Goal: Complete Application Form: Complete application form

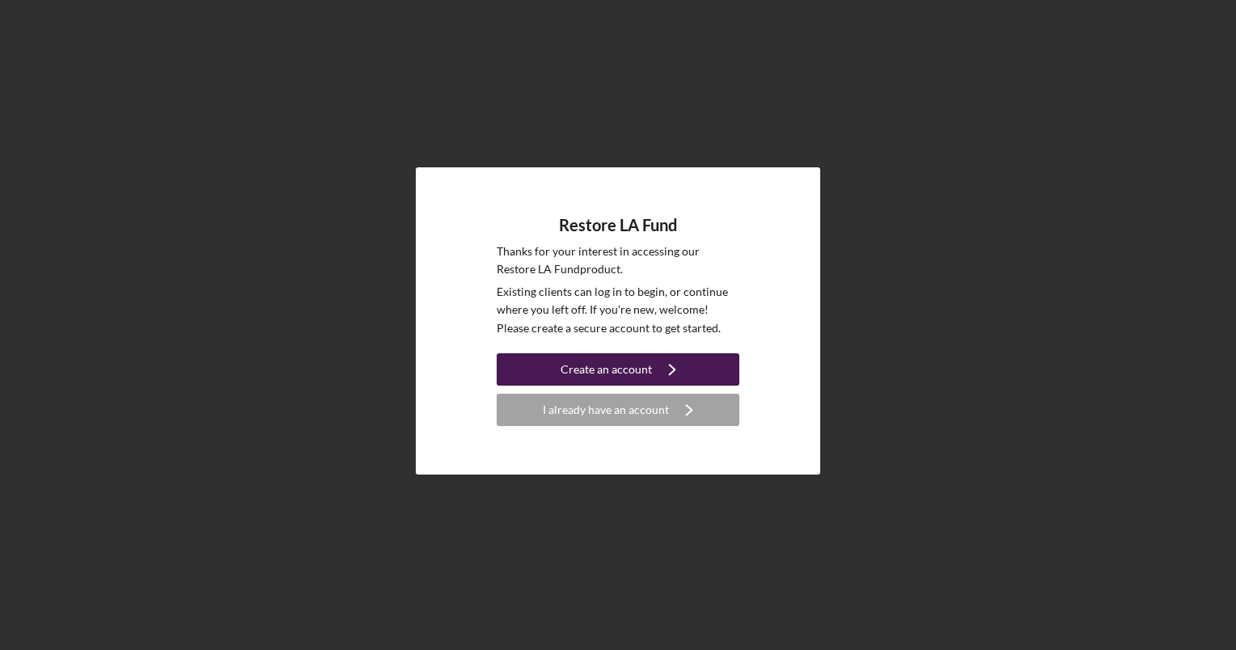
click at [647, 358] on div "Create an account" at bounding box center [606, 369] width 91 height 32
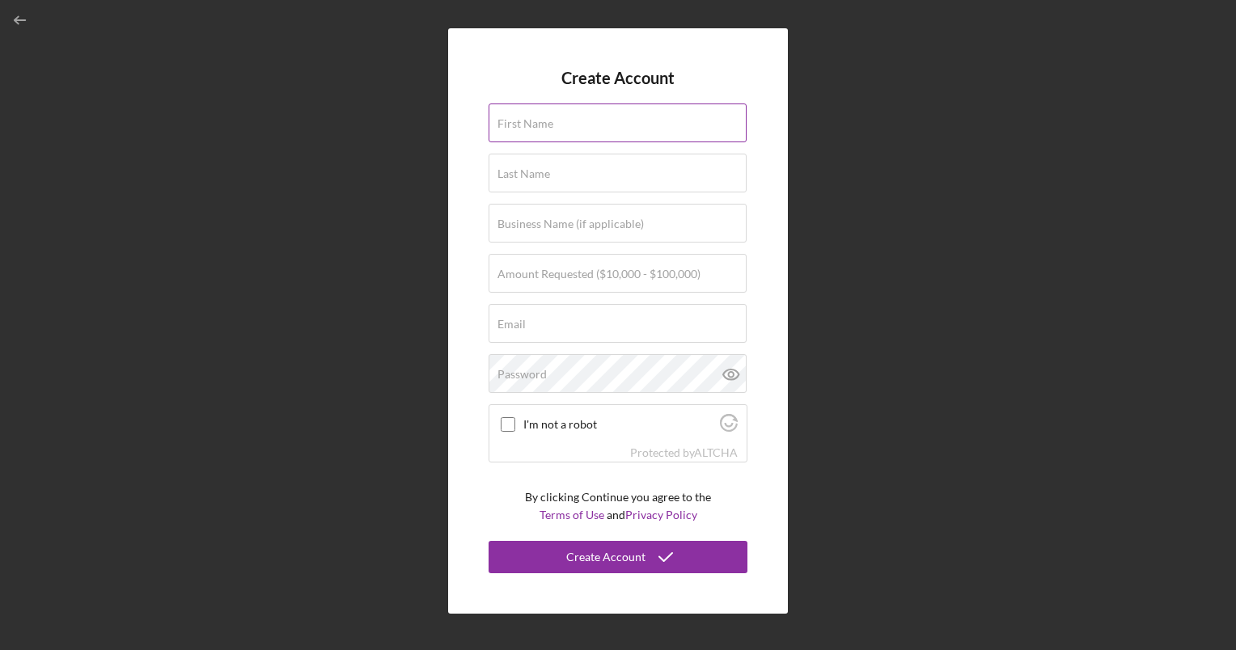
click at [528, 120] on label "First Name" at bounding box center [525, 123] width 56 height 13
click at [528, 120] on input "First Name" at bounding box center [618, 123] width 258 height 39
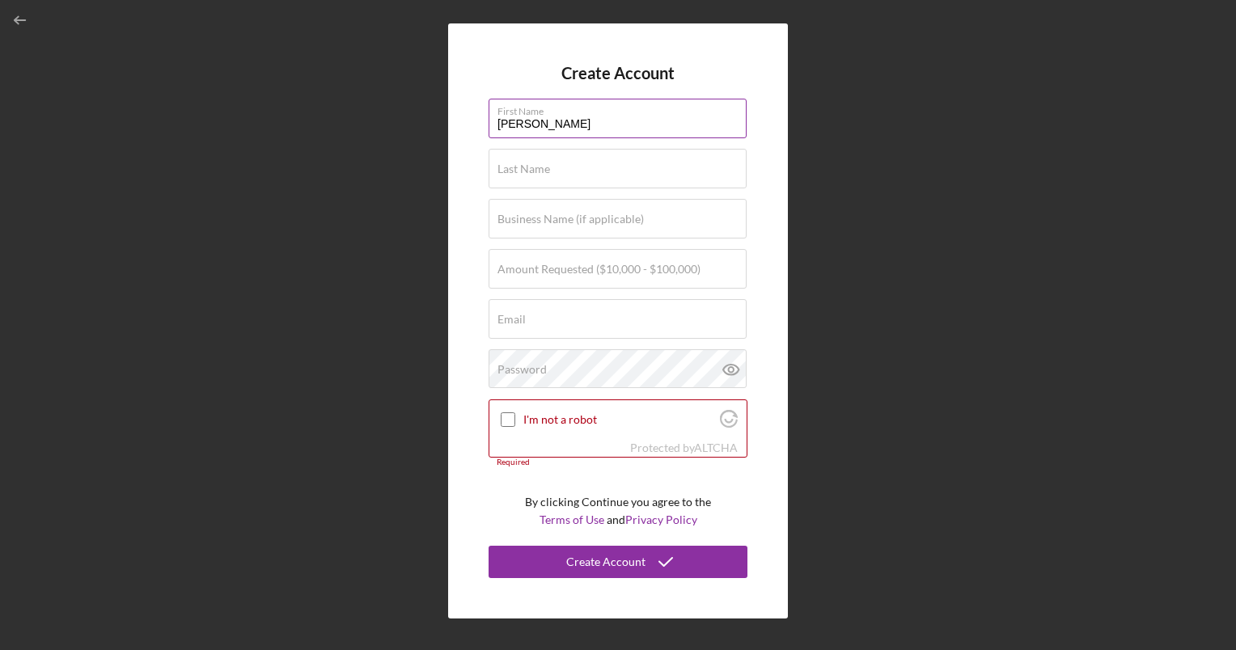
type input "[PERSON_NAME]"
click at [539, 226] on input "Business Name (if applicable)" at bounding box center [618, 218] width 258 height 39
type input "MK APPAREAL"
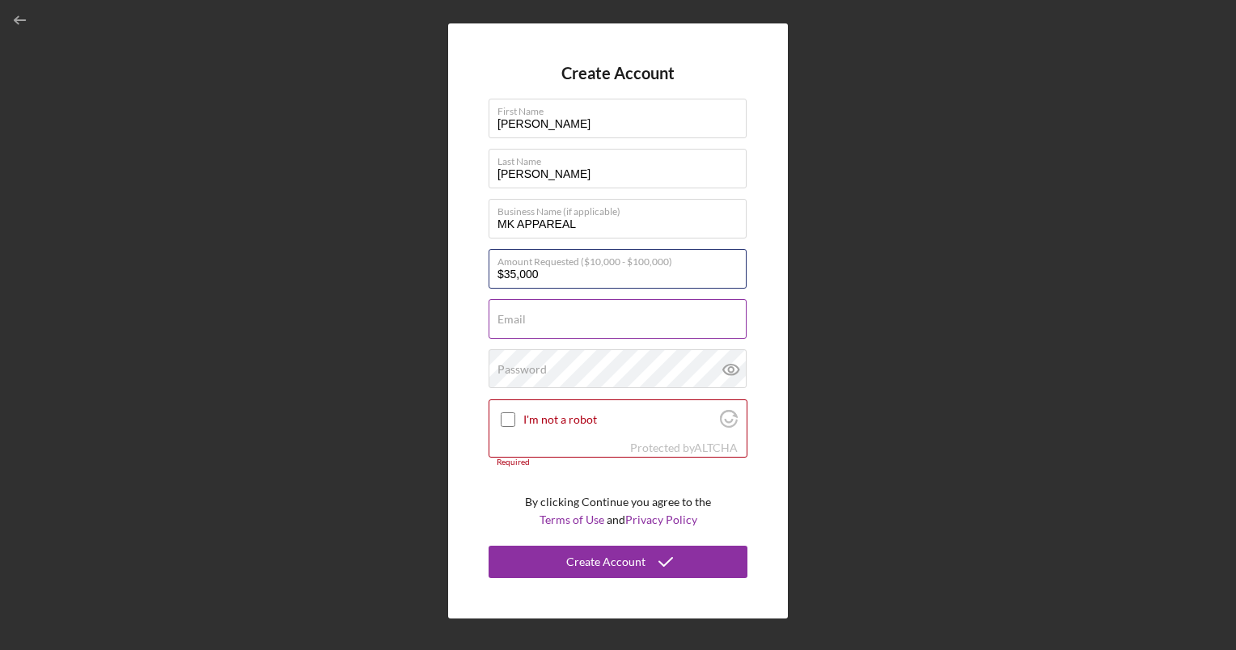
type input "$35,000"
click at [563, 322] on input "Email" at bounding box center [618, 318] width 258 height 39
drag, startPoint x: 535, startPoint y: 314, endPoint x: 514, endPoint y: 317, distance: 20.5
click at [514, 317] on label "Email" at bounding box center [511, 319] width 28 height 13
click at [514, 317] on input "Email" at bounding box center [618, 318] width 258 height 39
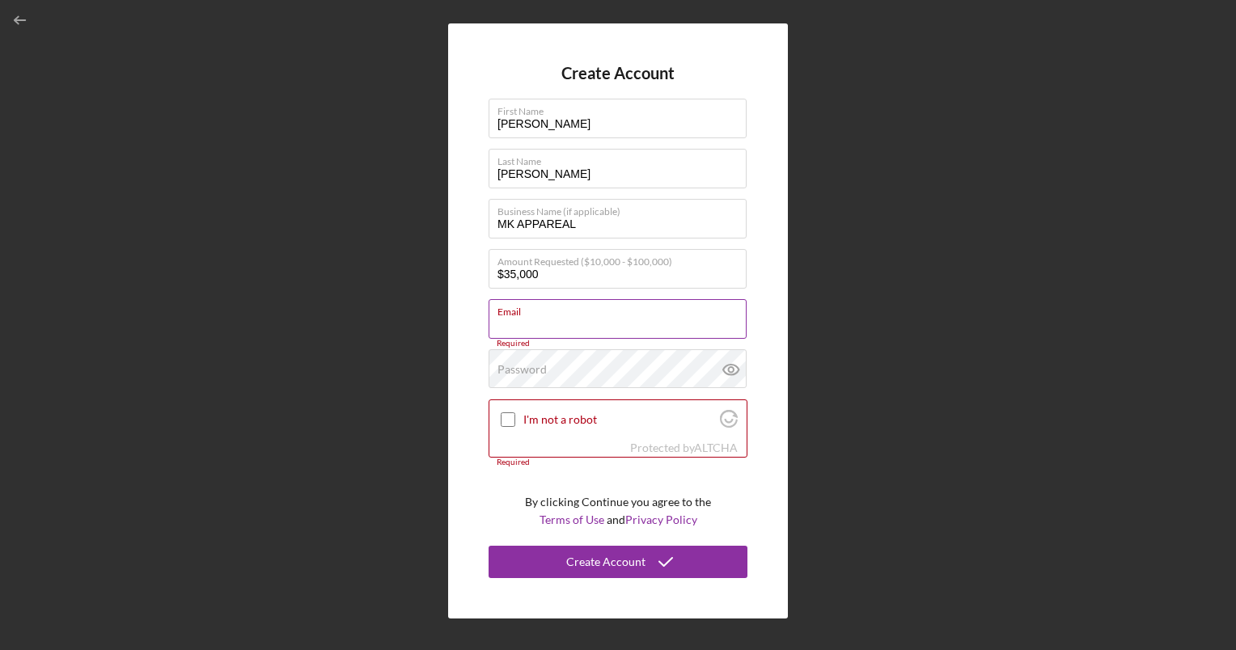
paste input "[PERSON_NAME][EMAIL_ADDRESS][DOMAIN_NAME]"
type input "[PERSON_NAME][EMAIL_ADDRESS][DOMAIN_NAME]"
click at [476, 343] on div "Create Account First Name [PERSON_NAME] Last Name [PERSON_NAME] Business Name (…" at bounding box center [618, 320] width 340 height 594
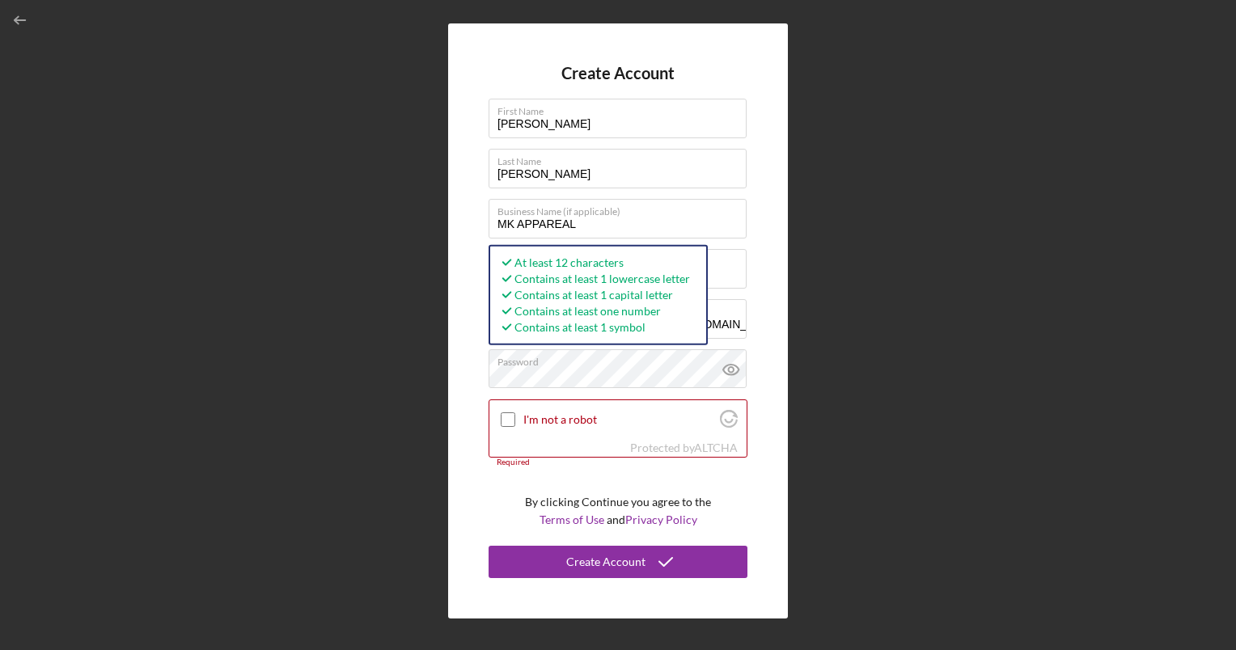
click at [772, 307] on div "Create Account First Name [PERSON_NAME] Last Name [PERSON_NAME] Business Name (…" at bounding box center [618, 320] width 340 height 594
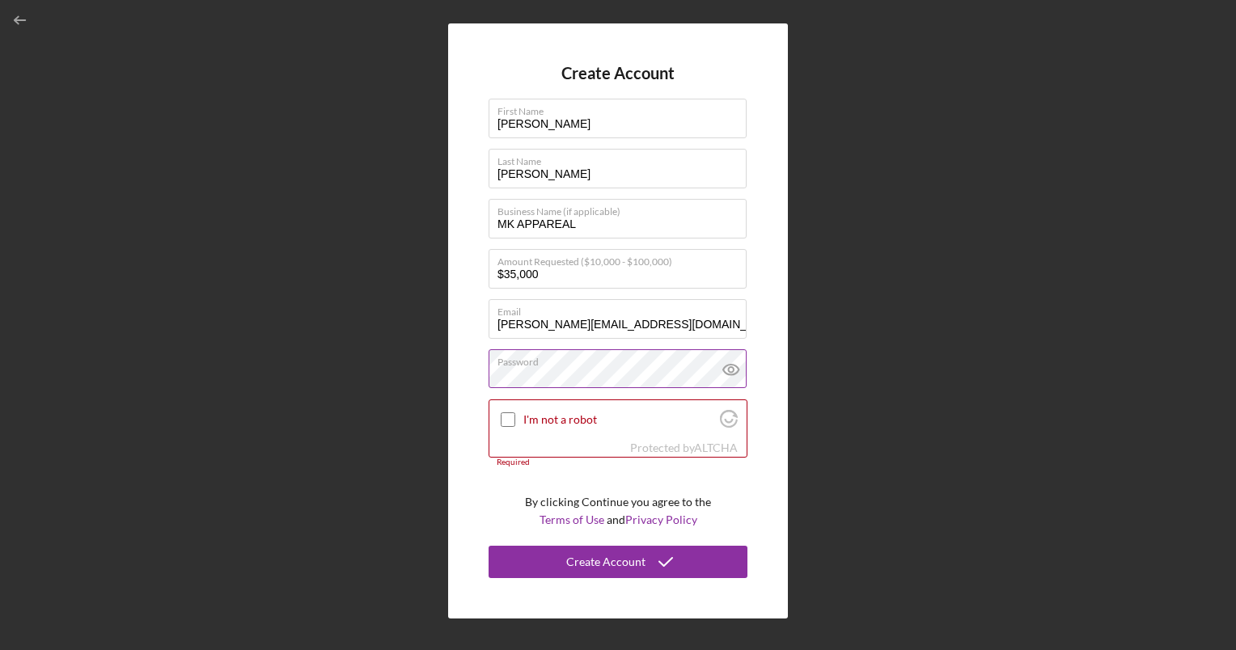
click at [728, 359] on icon at bounding box center [731, 369] width 40 height 40
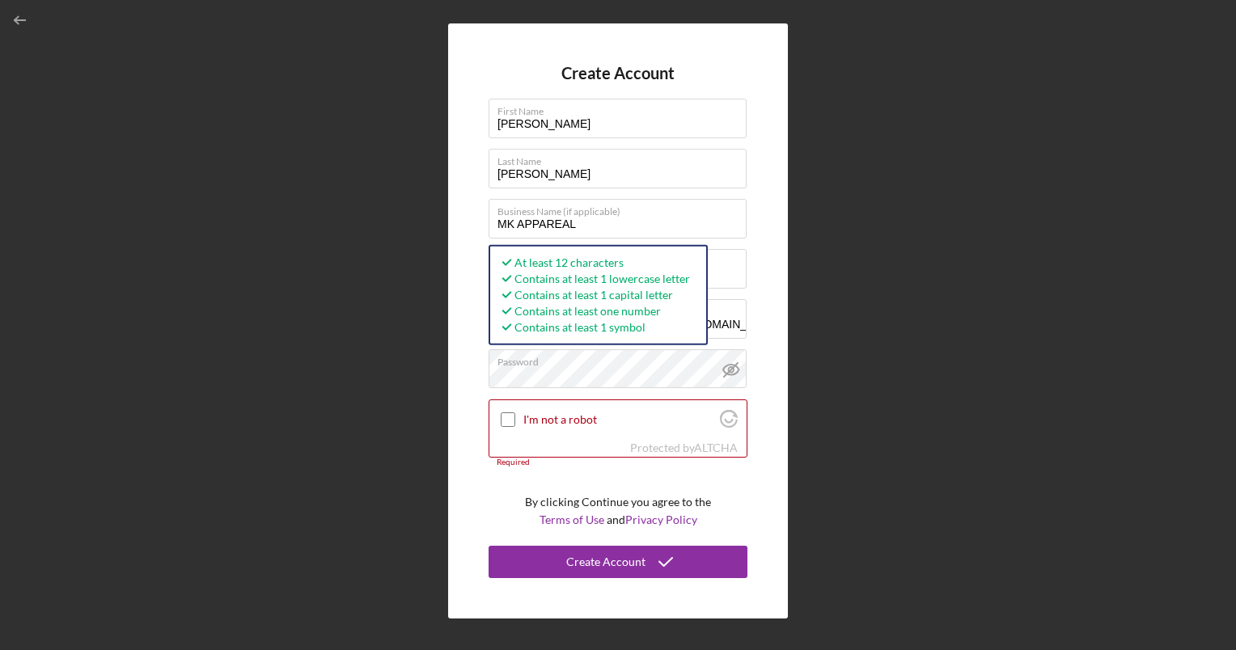
click at [832, 379] on div "Create Account First Name [PERSON_NAME] Last Name [PERSON_NAME] Business Name (…" at bounding box center [618, 321] width 1220 height 642
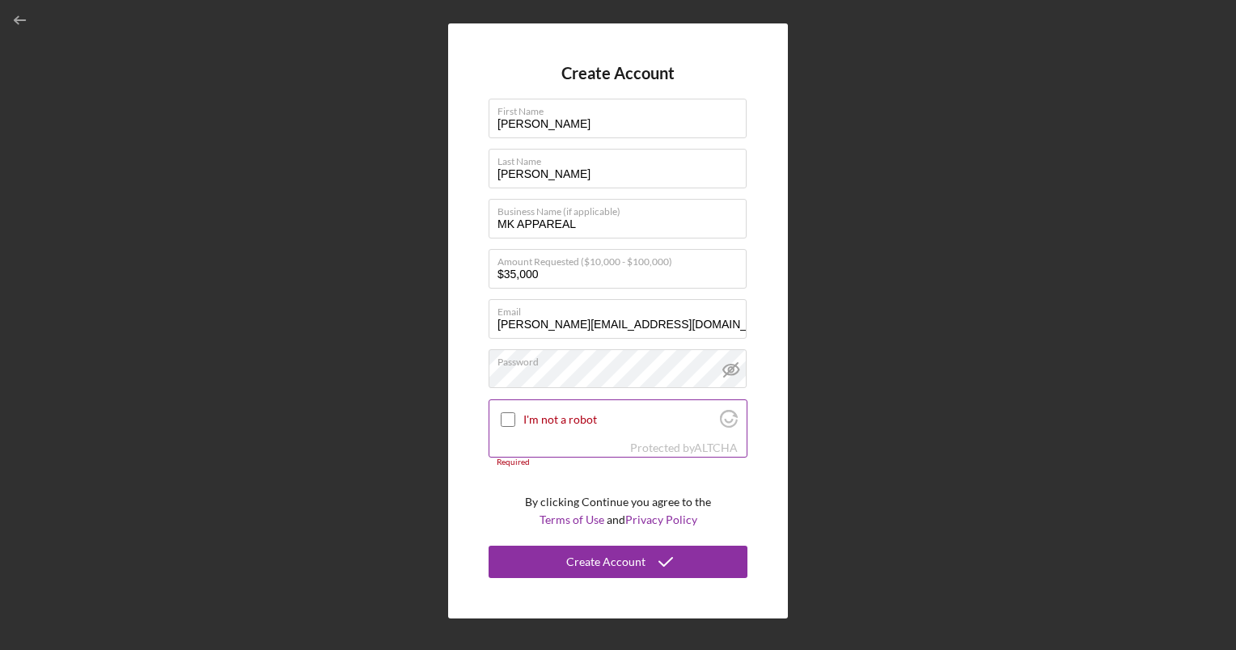
click at [508, 418] on input "I'm not a robot" at bounding box center [508, 420] width 15 height 15
checkbox input "true"
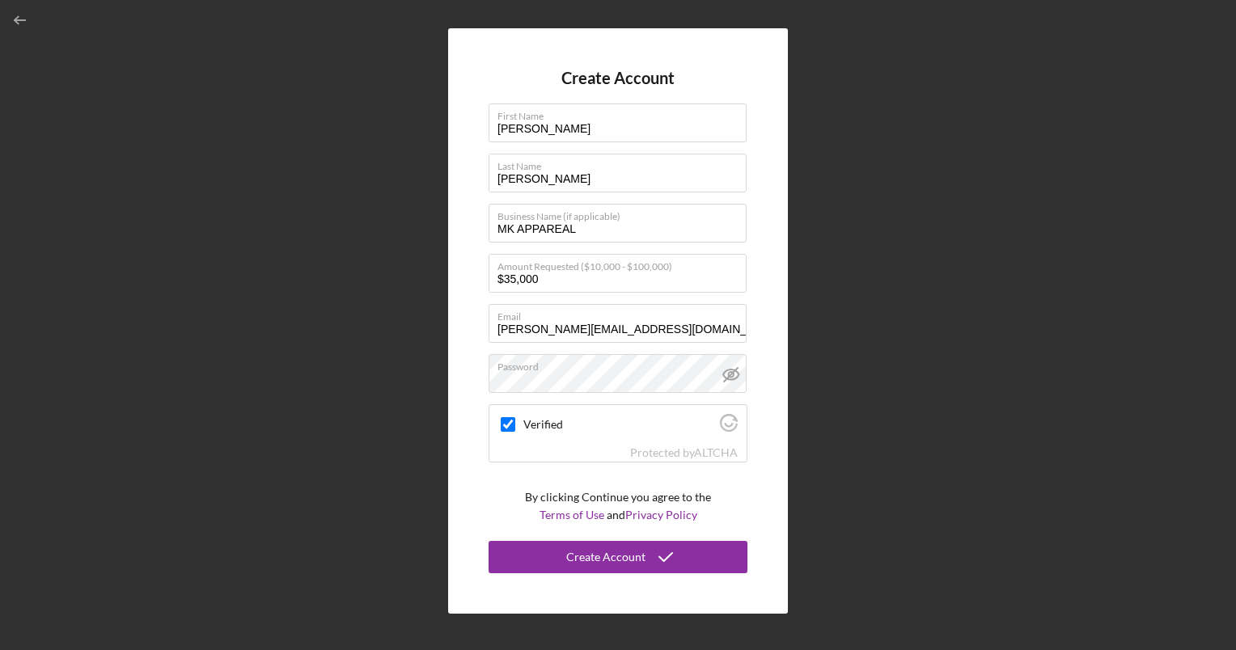
click at [505, 498] on form "Create Account First Name [PERSON_NAME] Last Name [PERSON_NAME] Business Name (…" at bounding box center [618, 321] width 259 height 505
click at [510, 494] on form "Create Account First Name [PERSON_NAME] Last Name [PERSON_NAME] Business Name (…" at bounding box center [618, 321] width 259 height 505
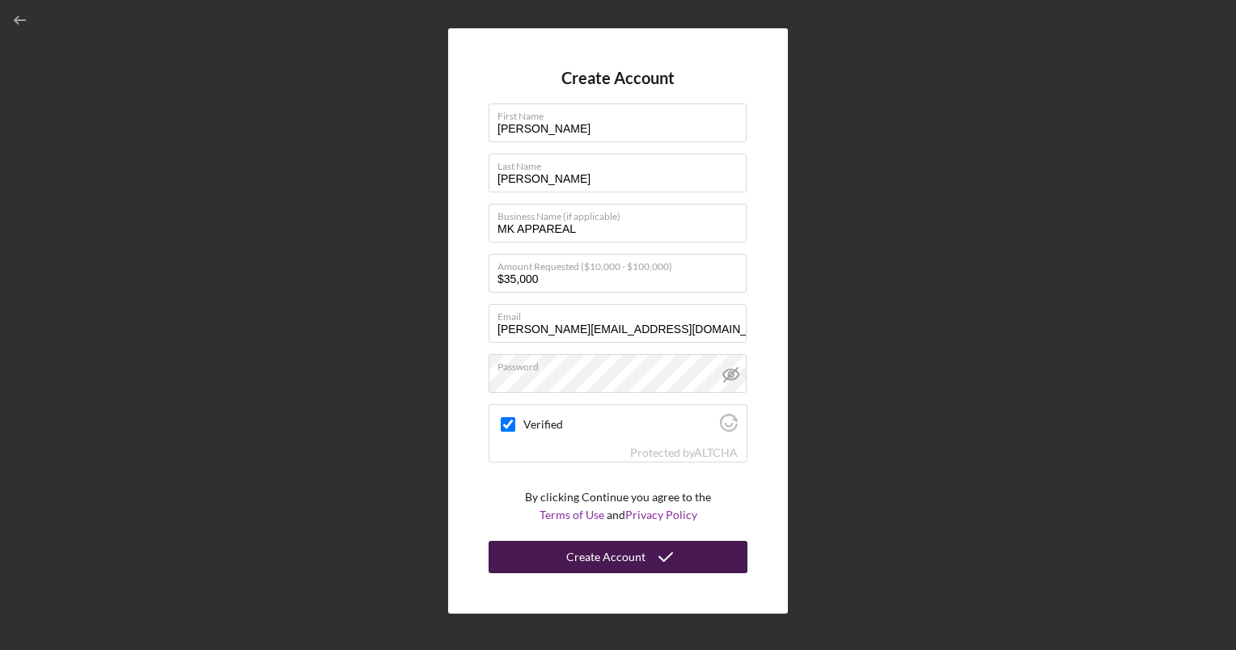
click at [557, 559] on button "Create Account" at bounding box center [618, 557] width 259 height 32
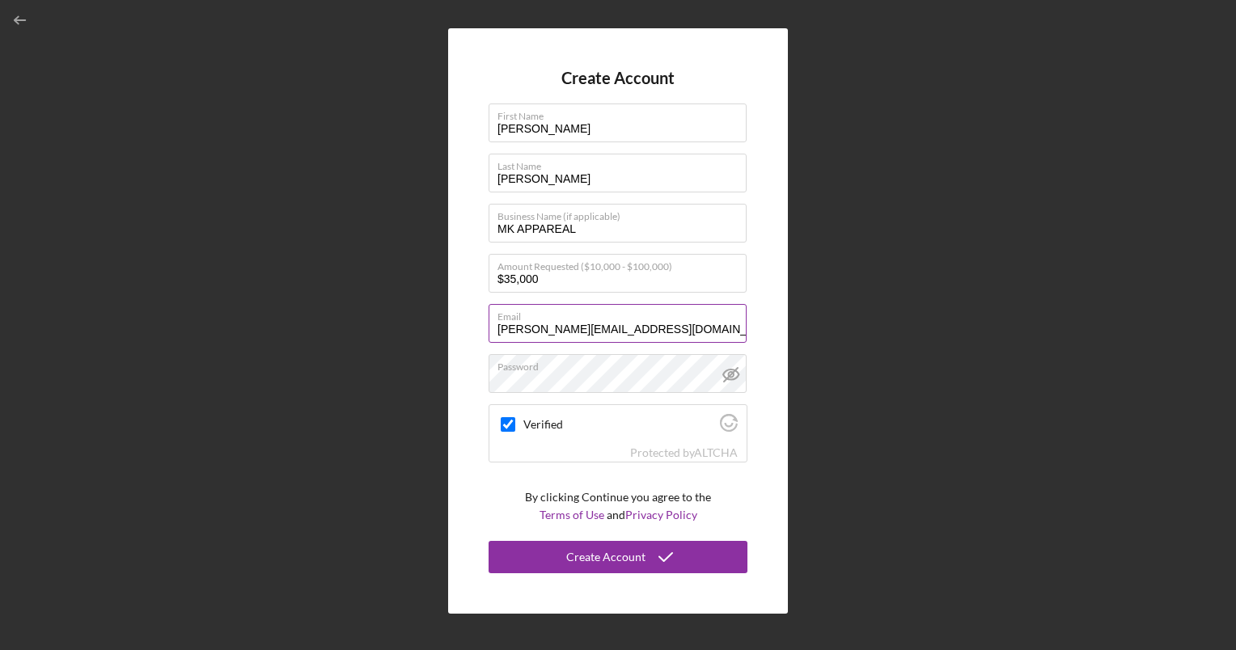
click at [653, 326] on input "[PERSON_NAME][EMAIL_ADDRESS][DOMAIN_NAME]" at bounding box center [618, 323] width 258 height 39
type input "m"
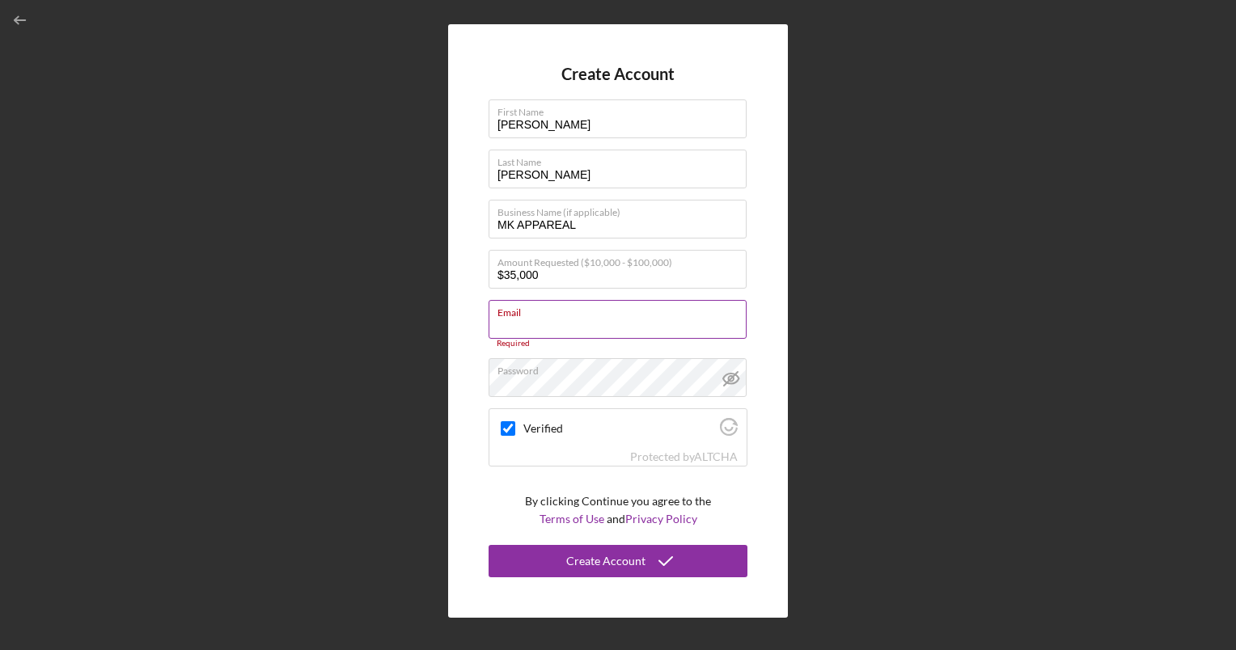
paste input "[EMAIL_ADDRESS][DOMAIN_NAME]"
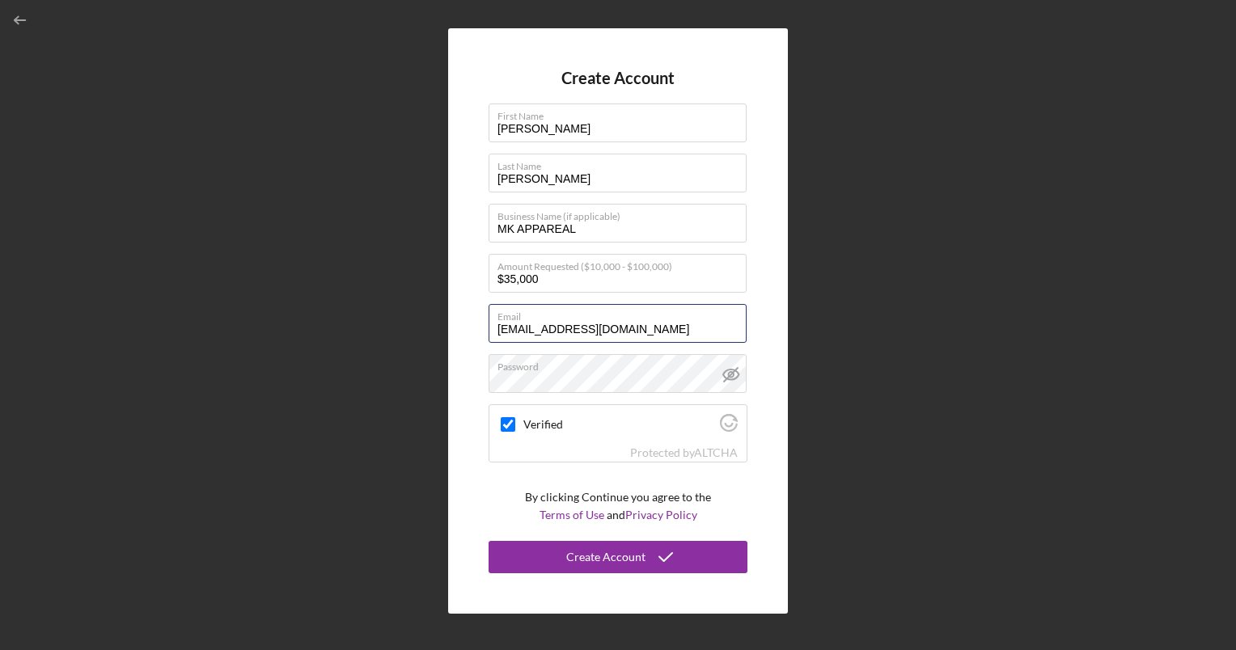
type input "[EMAIL_ADDRESS][DOMAIN_NAME]"
click at [459, 466] on div "Create Account First Name [PERSON_NAME] Last Name [PERSON_NAME] Business Name (…" at bounding box center [618, 321] width 340 height 586
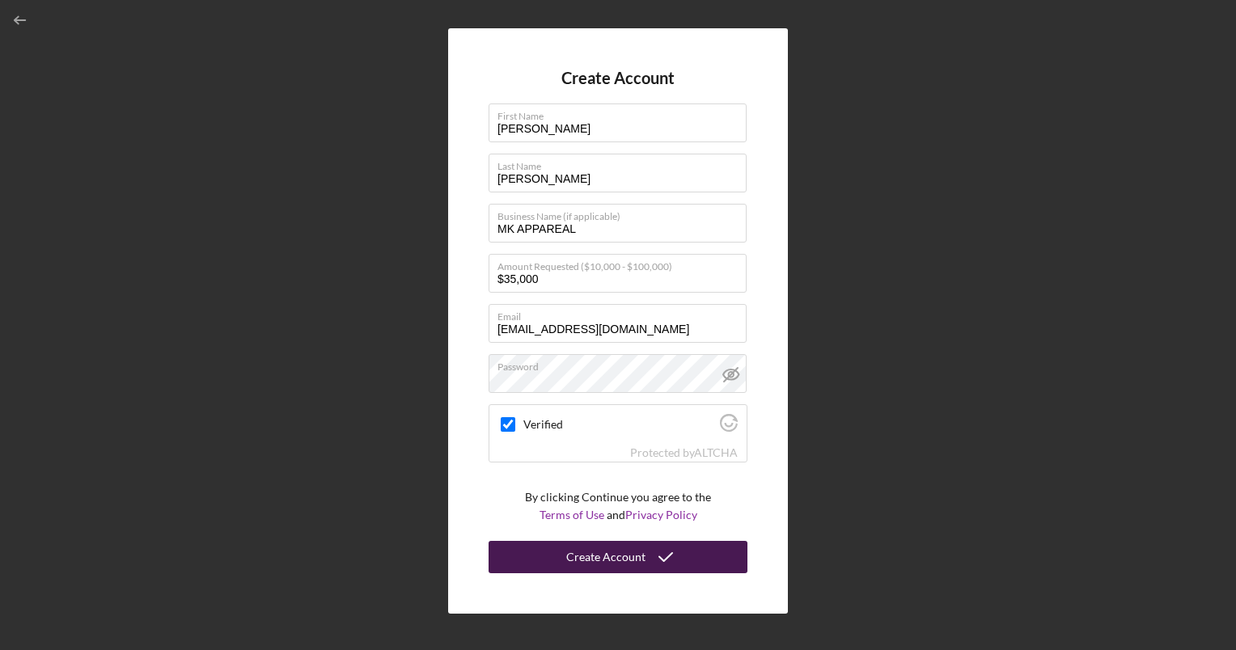
click at [599, 560] on div "Create Account" at bounding box center [605, 557] width 79 height 32
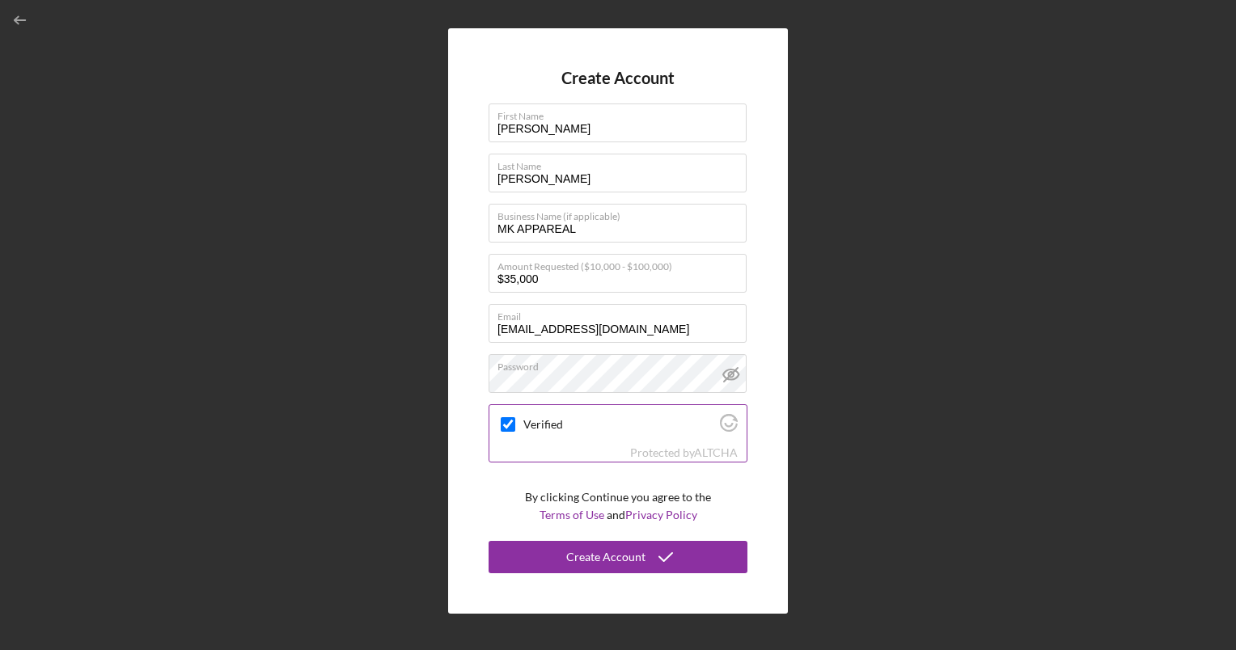
click at [502, 421] on input "Verified" at bounding box center [508, 424] width 15 height 15
click at [582, 327] on input "[EMAIL_ADDRESS][DOMAIN_NAME]" at bounding box center [618, 323] width 258 height 39
click at [507, 421] on input "Verified" at bounding box center [508, 424] width 15 height 15
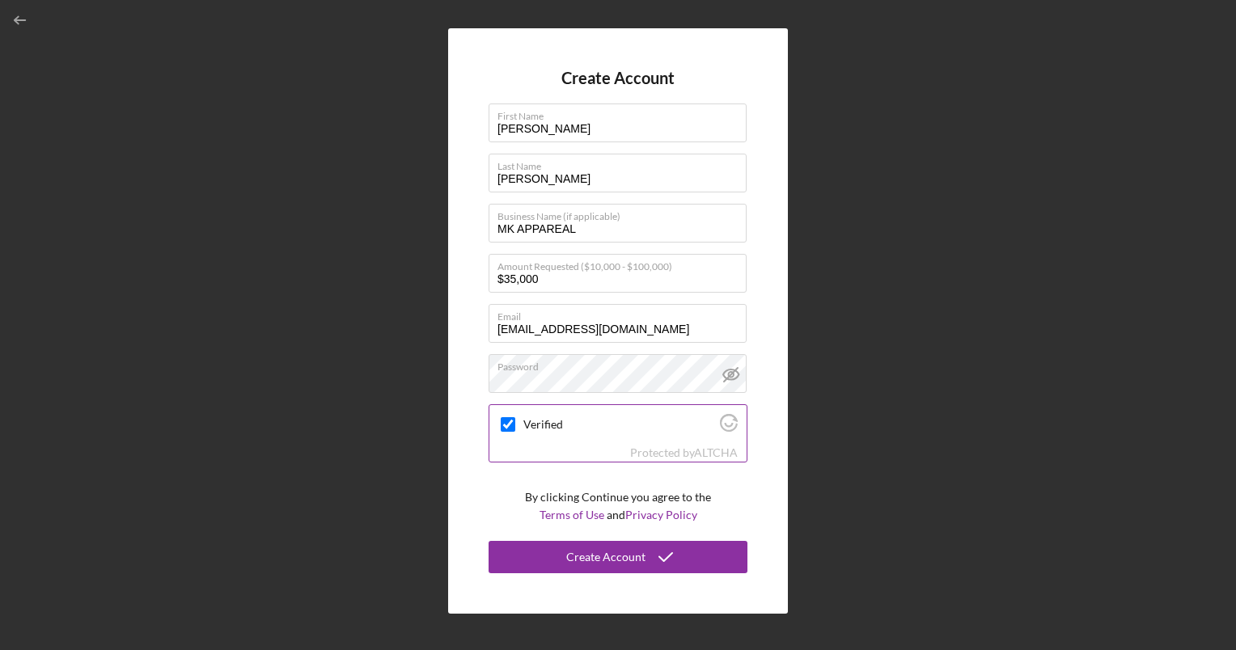
click at [507, 421] on input "Verified" at bounding box center [508, 424] width 15 height 15
checkbox input "true"
click at [592, 179] on input "[PERSON_NAME]" at bounding box center [618, 173] width 258 height 39
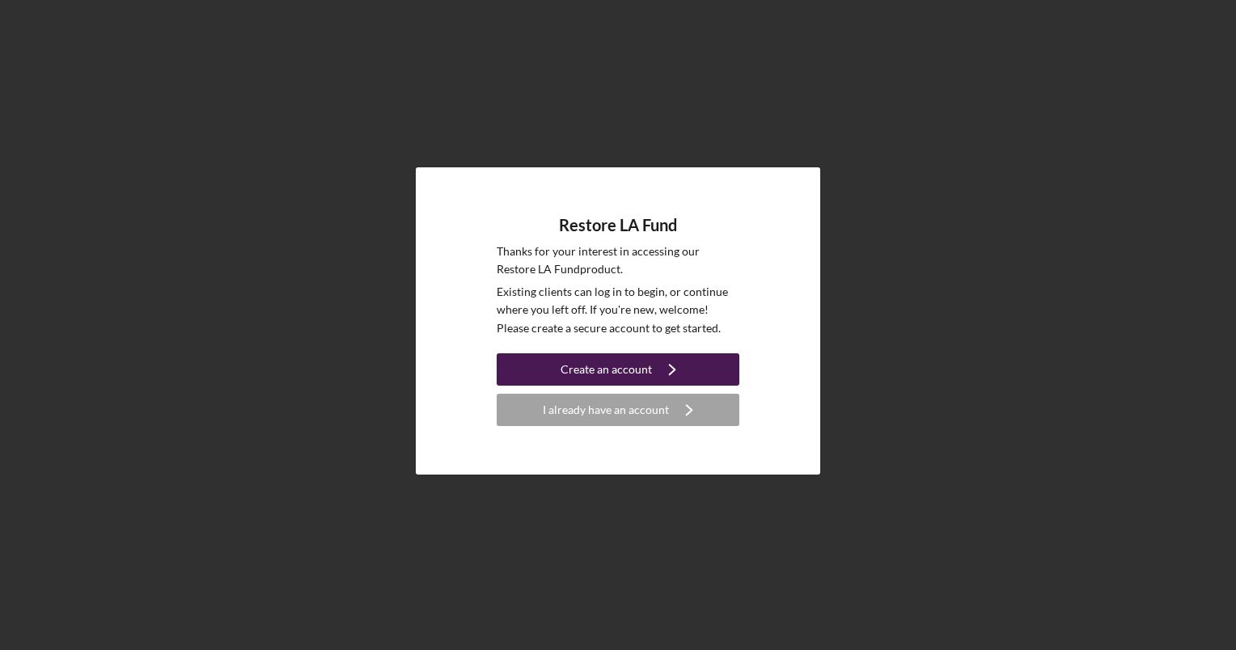
click at [602, 363] on div "Create an account" at bounding box center [606, 369] width 91 height 32
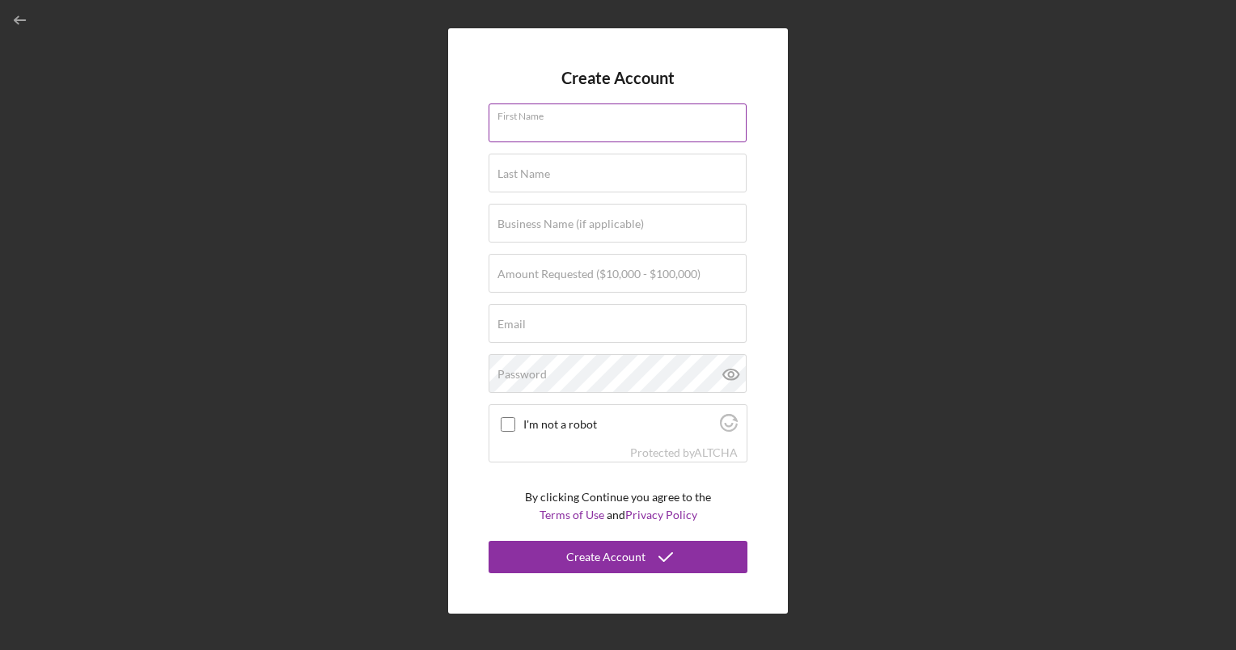
click at [569, 113] on div "First Name" at bounding box center [618, 124] width 259 height 40
click at [492, 68] on div "Create Account First Name Last Name Business Name (if applicable) Amount Reques…" at bounding box center [618, 321] width 340 height 586
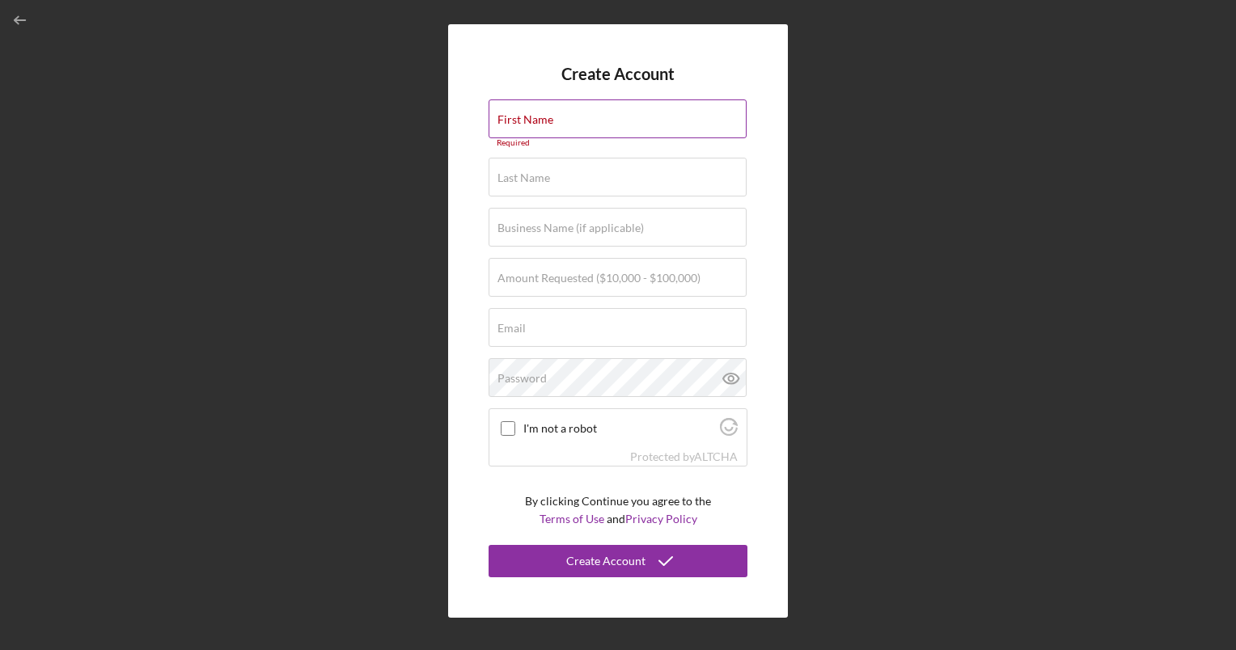
click at [548, 124] on label "First Name" at bounding box center [525, 119] width 56 height 13
click at [548, 124] on input "First Name" at bounding box center [618, 118] width 258 height 39
